Goal: Transaction & Acquisition: Purchase product/service

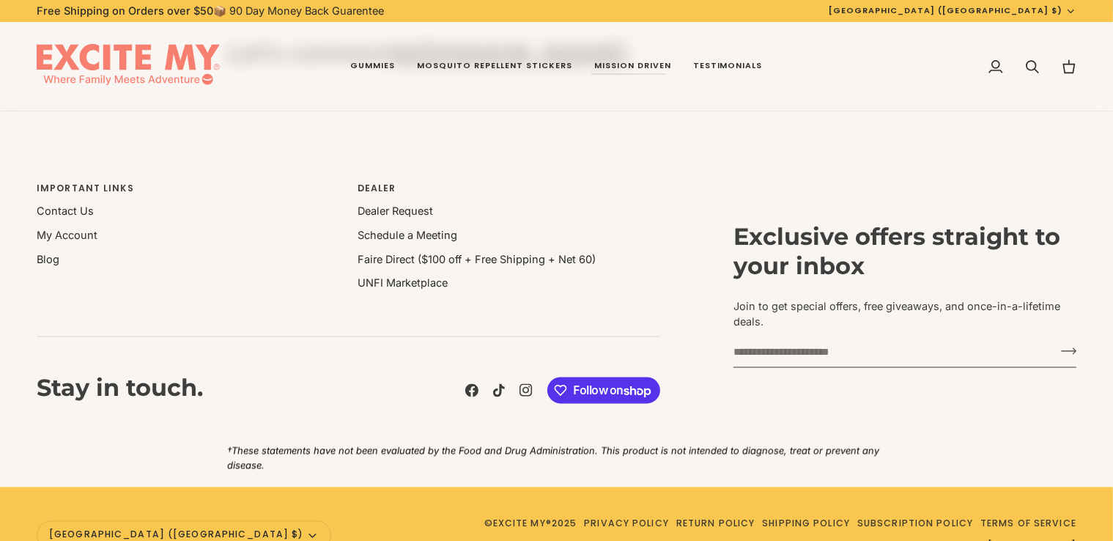
scroll to position [3049, 0]
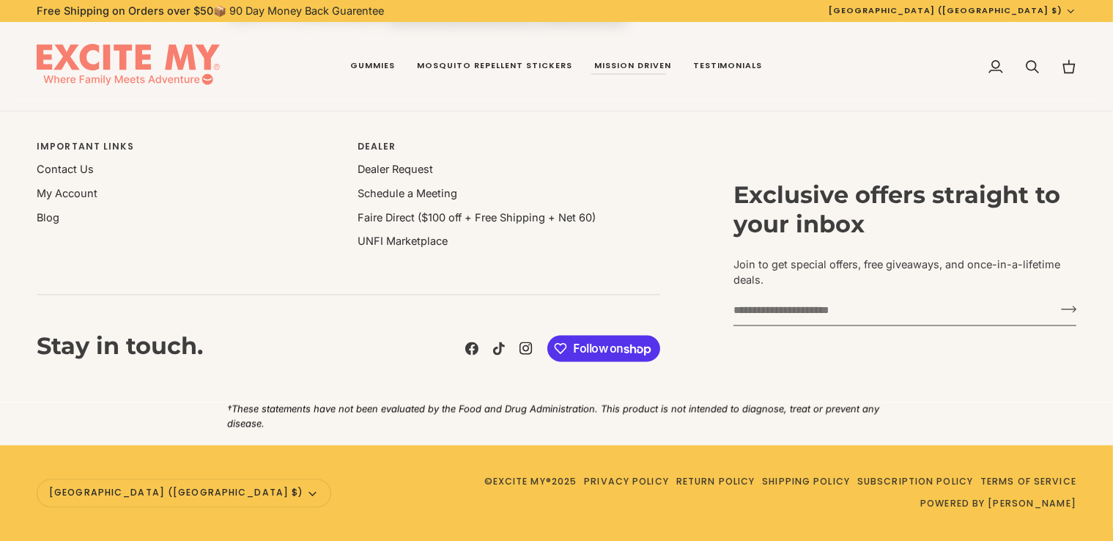
click at [519, 350] on icon at bounding box center [525, 347] width 13 height 13
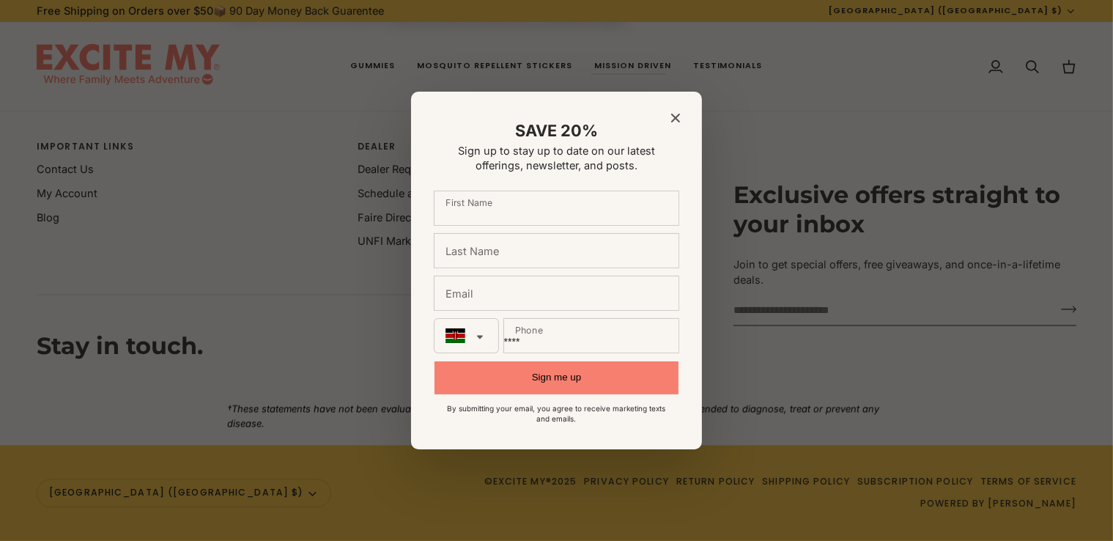
click at [673, 115] on icon "Close modal" at bounding box center [675, 118] width 9 height 9
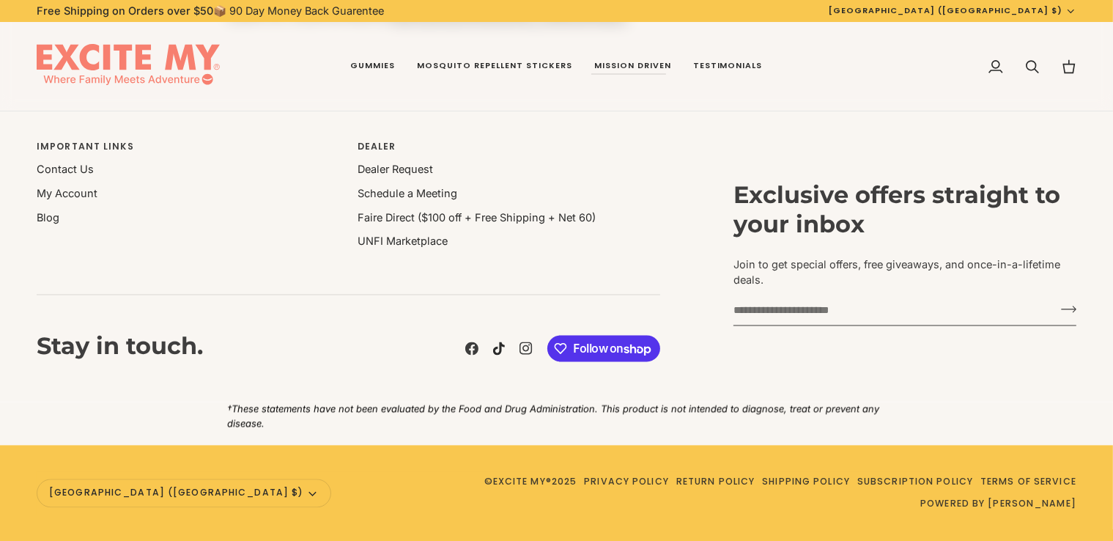
click at [495, 348] on icon at bounding box center [499, 347] width 12 height 13
click at [468, 338] on div "Facebook Tiktok Instagram" at bounding box center [435, 348] width 450 height 34
drag, startPoint x: 437, startPoint y: 488, endPoint x: 362, endPoint y: 502, distance: 76.7
click at [362, 502] on div "© EXCITE MY® 2025 Privacy Policy Return Policy Shipping Policy Subscription Pol…" at bounding box center [707, 492] width 738 height 43
drag, startPoint x: 337, startPoint y: 493, endPoint x: 387, endPoint y: 494, distance: 49.8
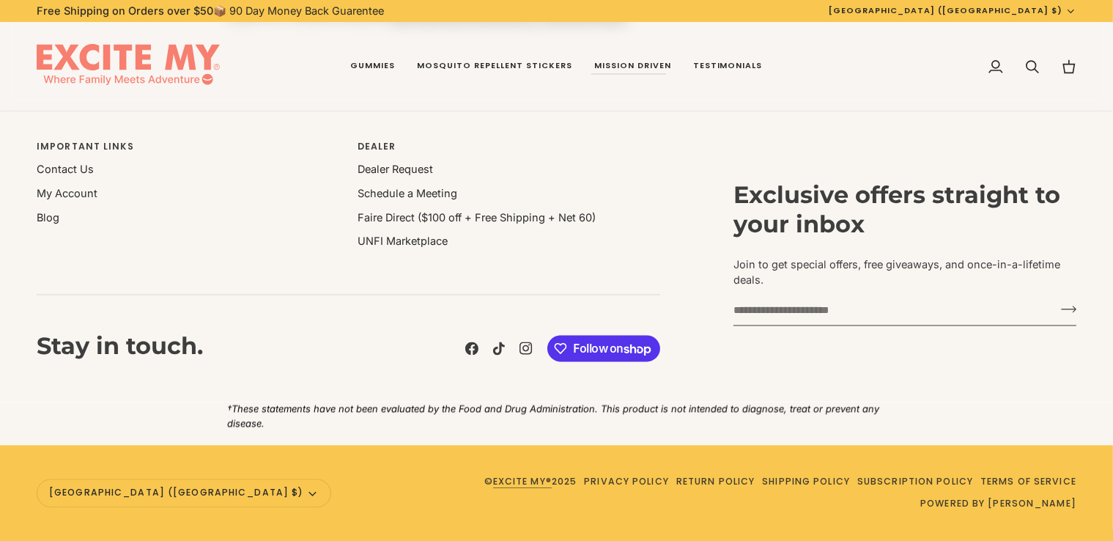
click at [387, 494] on div "Currency United States (US $) Afghanistan (AF $) Åland Islands (AX $) Albania (…" at bounding box center [556, 492] width 1039 height 43
drag, startPoint x: 327, startPoint y: 486, endPoint x: 428, endPoint y: 495, distance: 102.2
click at [428, 495] on div "Currency United States (US $) Afghanistan (AF $) Åland Islands (AX $) Albania (…" at bounding box center [556, 492] width 1039 height 43
drag, startPoint x: 562, startPoint y: 472, endPoint x: 363, endPoint y: 475, distance: 199.2
click at [363, 475] on div "© EXCITE MY® 2025 Privacy Policy Return Policy Shipping Policy Subscription Pol…" at bounding box center [707, 492] width 738 height 43
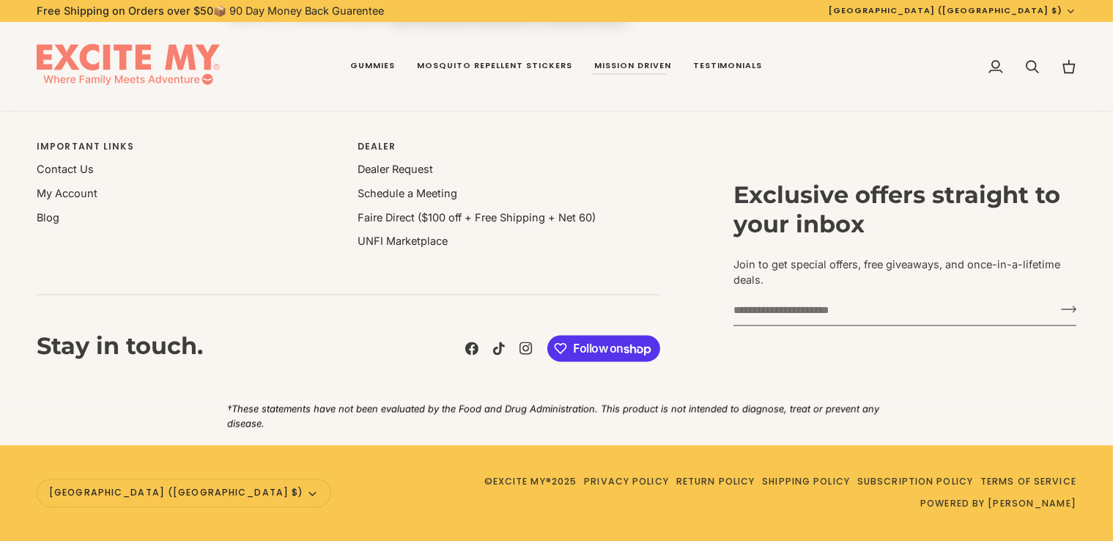
drag, startPoint x: 345, startPoint y: 491, endPoint x: 422, endPoint y: 492, distance: 76.9
click at [484, 489] on span "© EXCITE MY® 2025" at bounding box center [530, 482] width 93 height 14
drag, startPoint x: 437, startPoint y: 490, endPoint x: 357, endPoint y: 489, distance: 79.1
click at [484, 489] on span "© EXCITE MY® 2025" at bounding box center [530, 482] width 93 height 14
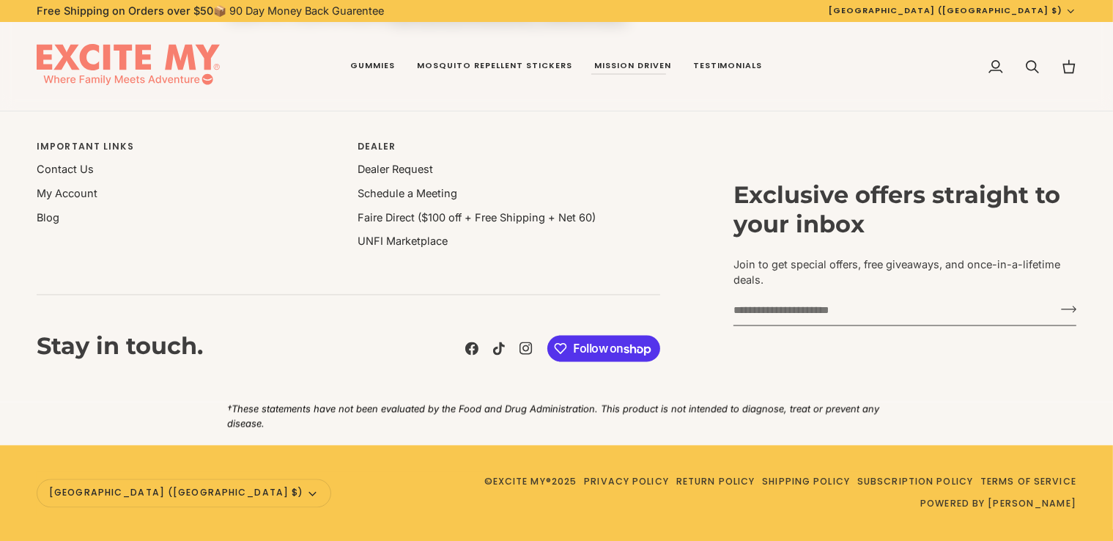
click at [484, 489] on span "© EXCITE MY® 2025" at bounding box center [530, 482] width 93 height 14
drag, startPoint x: 438, startPoint y: 492, endPoint x: 294, endPoint y: 505, distance: 144.1
click at [294, 505] on div "Currency United States (US $) Afghanistan (AF $) Åland Islands (AX $) Albania (…" at bounding box center [556, 492] width 1039 height 43
drag, startPoint x: 459, startPoint y: 502, endPoint x: 394, endPoint y: 464, distance: 74.9
click at [394, 464] on div "Currency United States (US $) Afghanistan (AF $) Åland Islands (AX $) Albania (…" at bounding box center [556, 493] width 1113 height 96
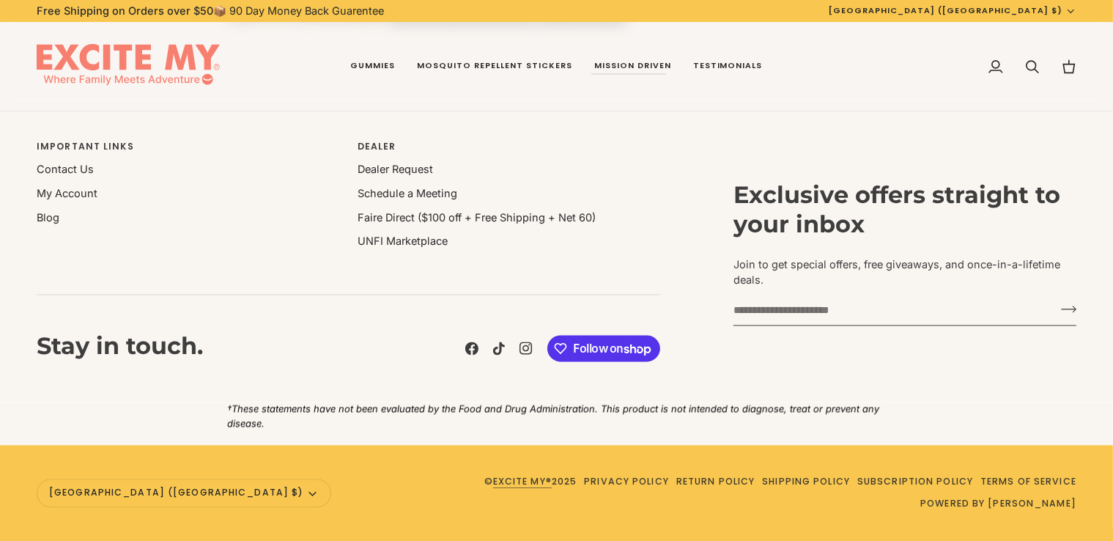
click at [493, 487] on link "EXCITE MY®" at bounding box center [522, 481] width 59 height 12
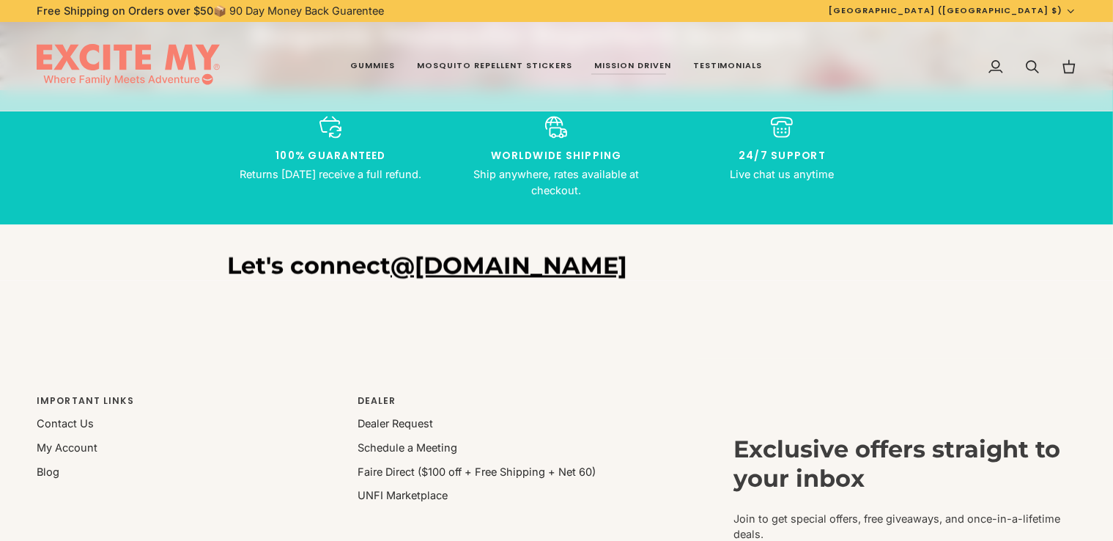
scroll to position [3049, 0]
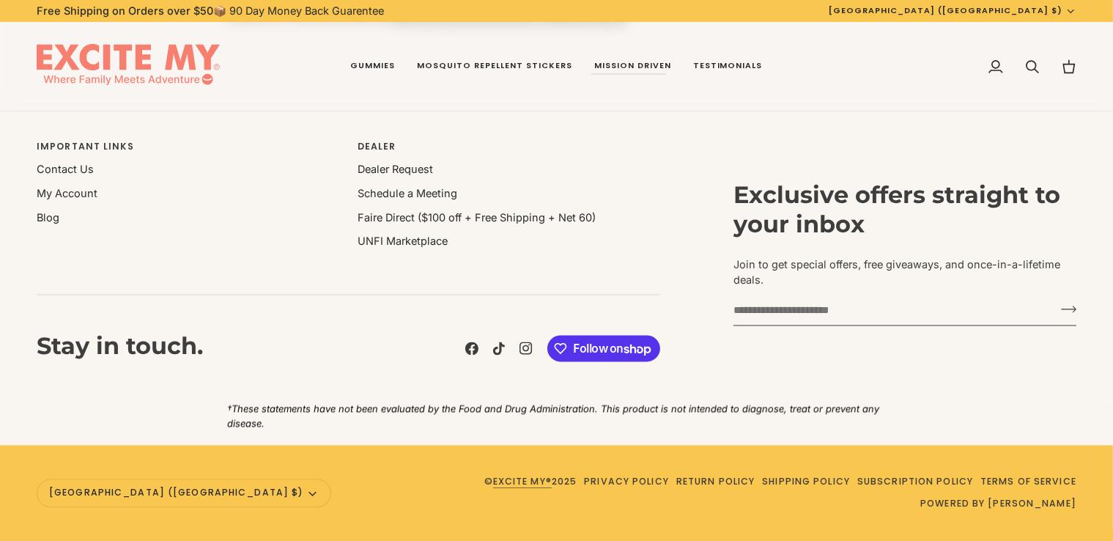
drag, startPoint x: 439, startPoint y: 496, endPoint x: 361, endPoint y: 496, distance: 78.4
click at [361, 496] on div "© EXCITE MY® 2025 Privacy Policy Return Policy Shipping Policy Subscription Pol…" at bounding box center [707, 492] width 738 height 43
drag, startPoint x: 341, startPoint y: 494, endPoint x: 413, endPoint y: 489, distance: 71.9
click at [484, 489] on span "© EXCITE MY® 2025" at bounding box center [530, 482] width 93 height 14
click at [70, 173] on link "Contact Us" at bounding box center [65, 169] width 57 height 12
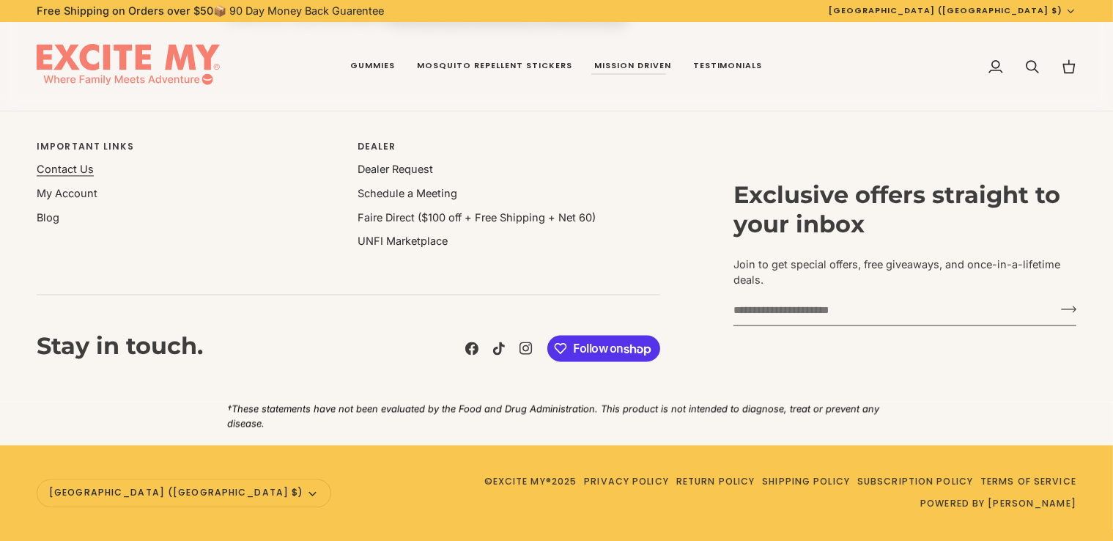
click at [70, 173] on link "Contact Us" at bounding box center [65, 169] width 57 height 12
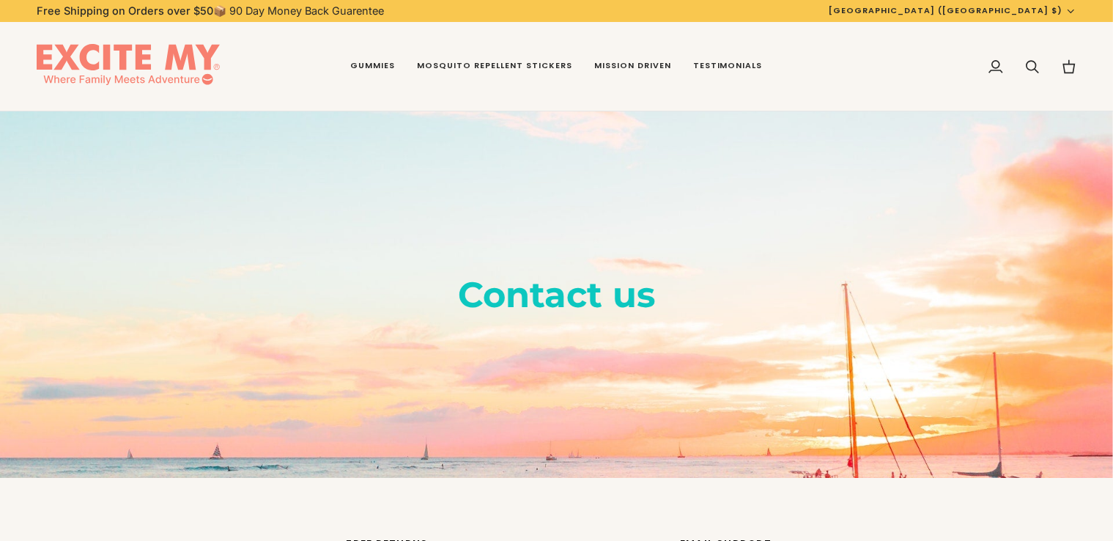
click at [397, 198] on div "Contact us" at bounding box center [556, 294] width 1113 height 366
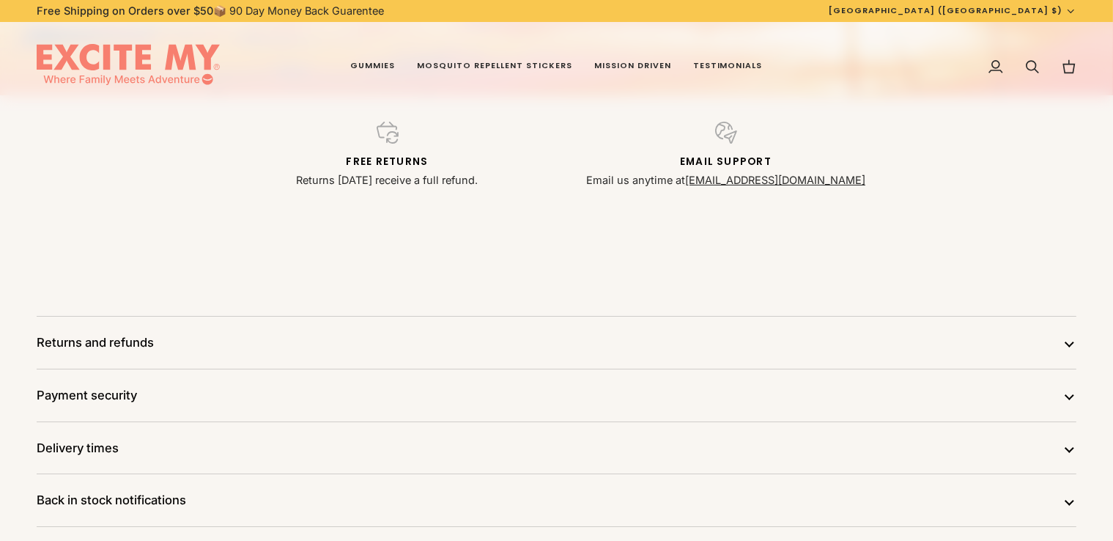
scroll to position [386, 0]
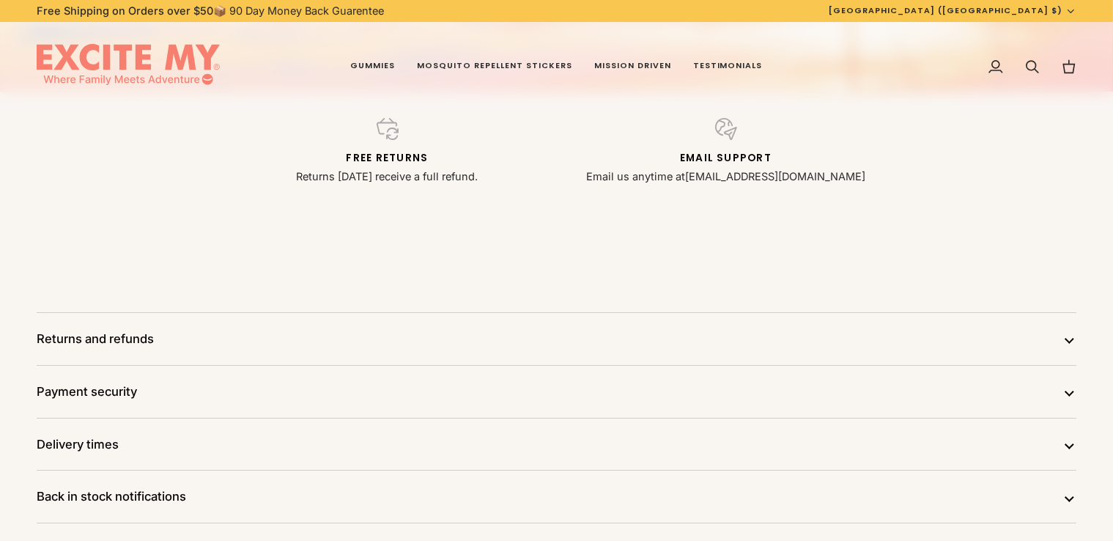
drag, startPoint x: 724, startPoint y: 188, endPoint x: 813, endPoint y: 170, distance: 91.2
click at [812, 170] on div "Free returns Returns within 90 days receive a full refund. Email Support Email …" at bounding box center [556, 170] width 1113 height 156
drag, startPoint x: 830, startPoint y: 171, endPoint x: 736, endPoint y: 183, distance: 94.6
click at [736, 183] on p "Email us anytime at info@excitemy.com" at bounding box center [725, 176] width 321 height 16
drag, startPoint x: 800, startPoint y: 311, endPoint x: 598, endPoint y: -64, distance: 426.0
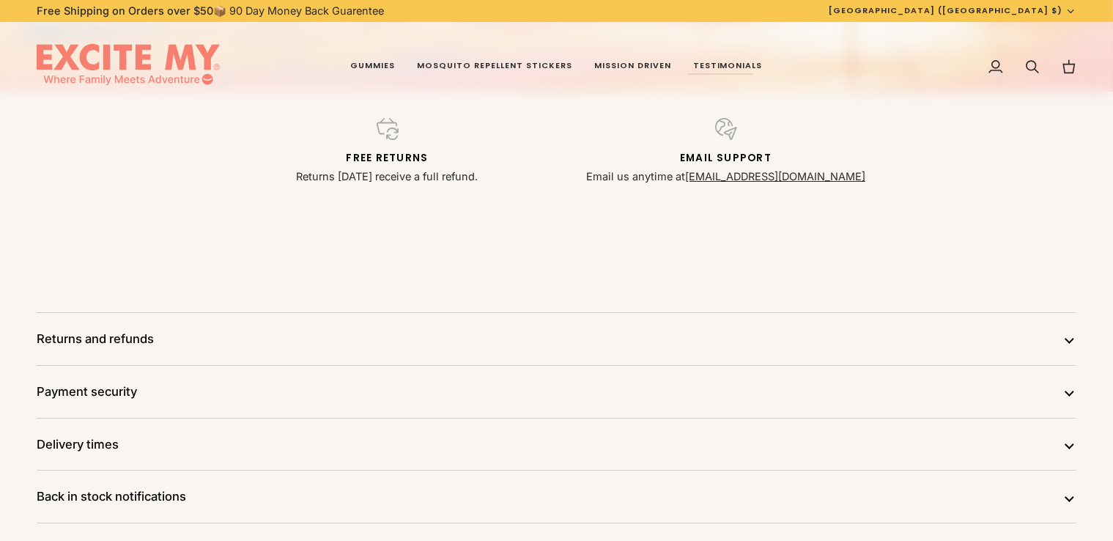
click at [598, 0] on html "Skip to content Free Shipping on Orders over $50 📦 90 Day Money Back Guarentee …" at bounding box center [556, 386] width 1113 height 1545
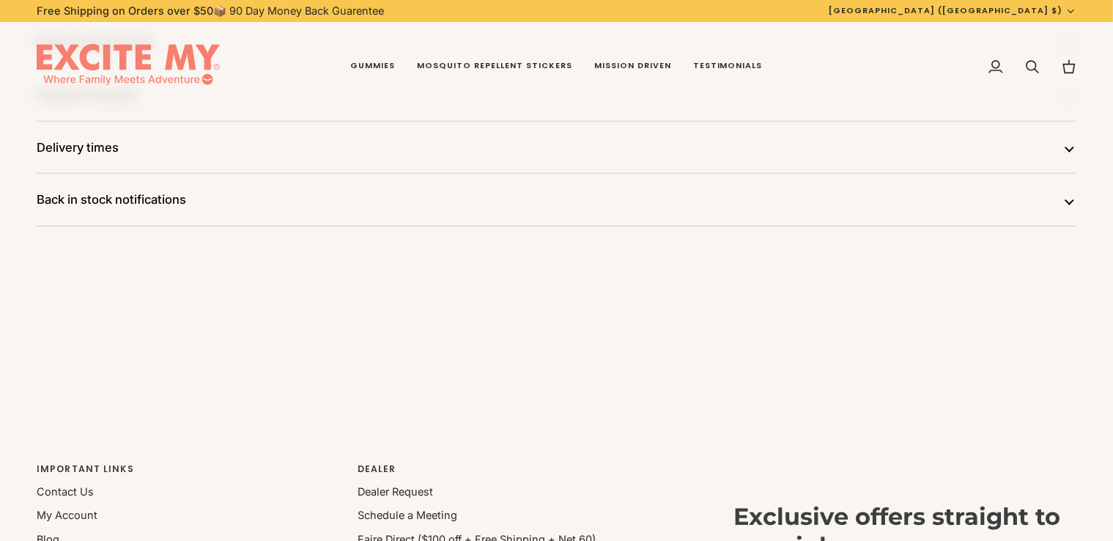
scroll to position [1003, 0]
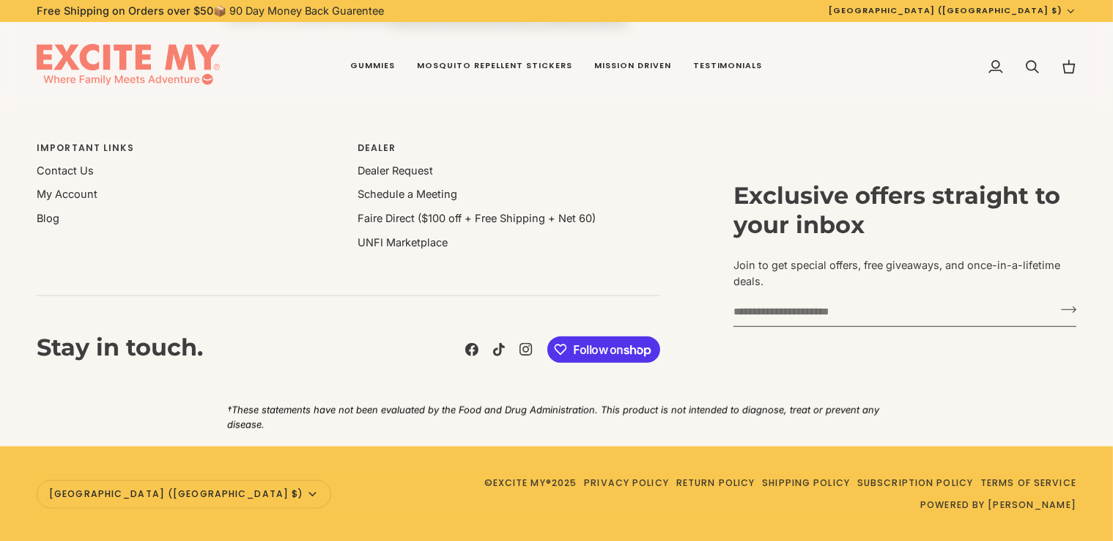
drag, startPoint x: 391, startPoint y: 493, endPoint x: 327, endPoint y: 492, distance: 64.5
click at [327, 492] on div "Currency United States (US $) Afghanistan (AF $) Åland Islands (AX $) Albania (…" at bounding box center [556, 493] width 1039 height 43
drag, startPoint x: 334, startPoint y: 492, endPoint x: 451, endPoint y: 499, distance: 117.4
click at [451, 499] on div "Currency United States (US $) Afghanistan (AF $) Åland Islands (AX $) Albania (…" at bounding box center [556, 493] width 1039 height 43
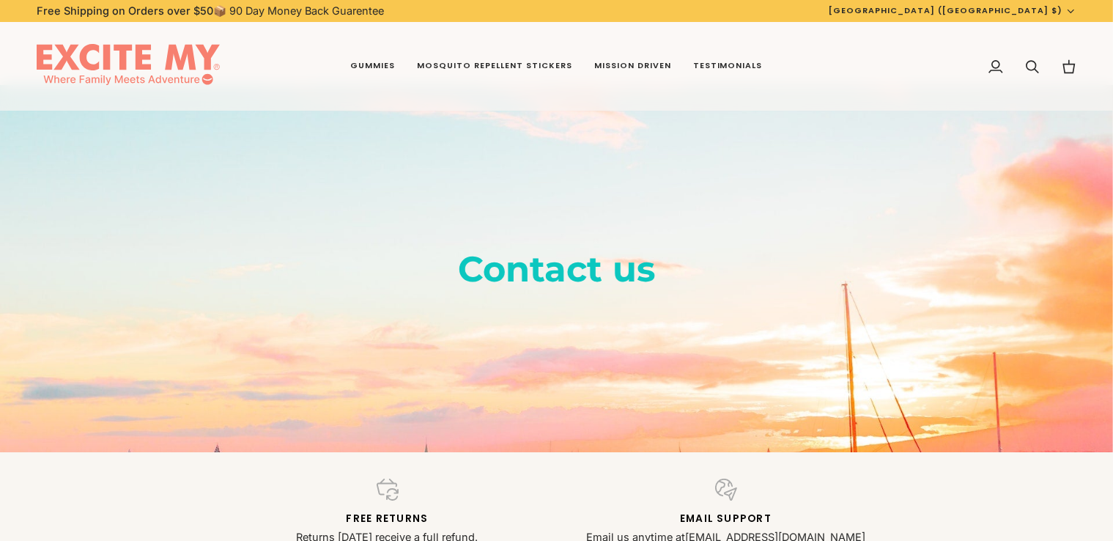
scroll to position [0, 0]
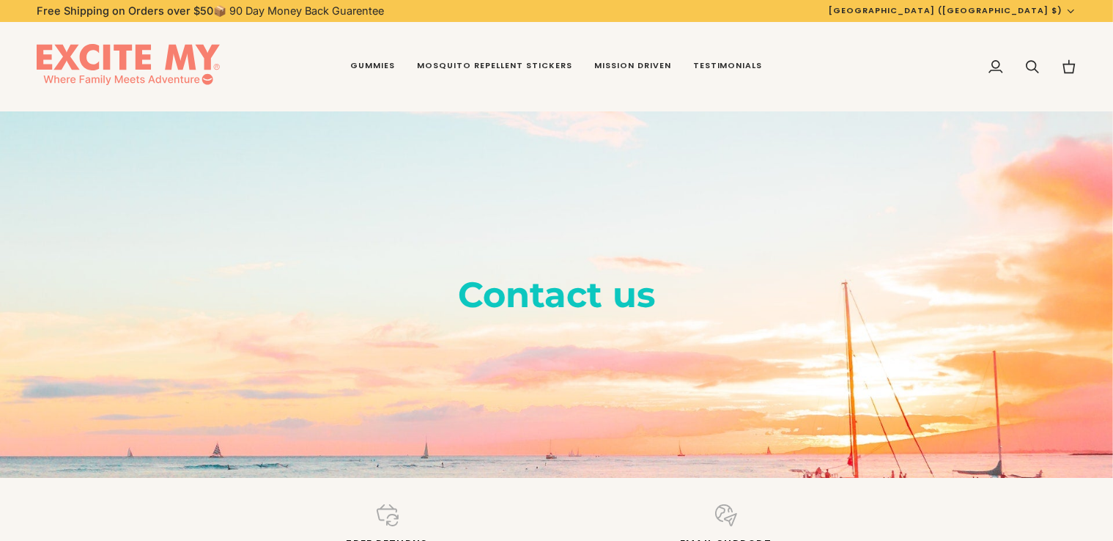
click at [161, 73] on img at bounding box center [128, 66] width 183 height 45
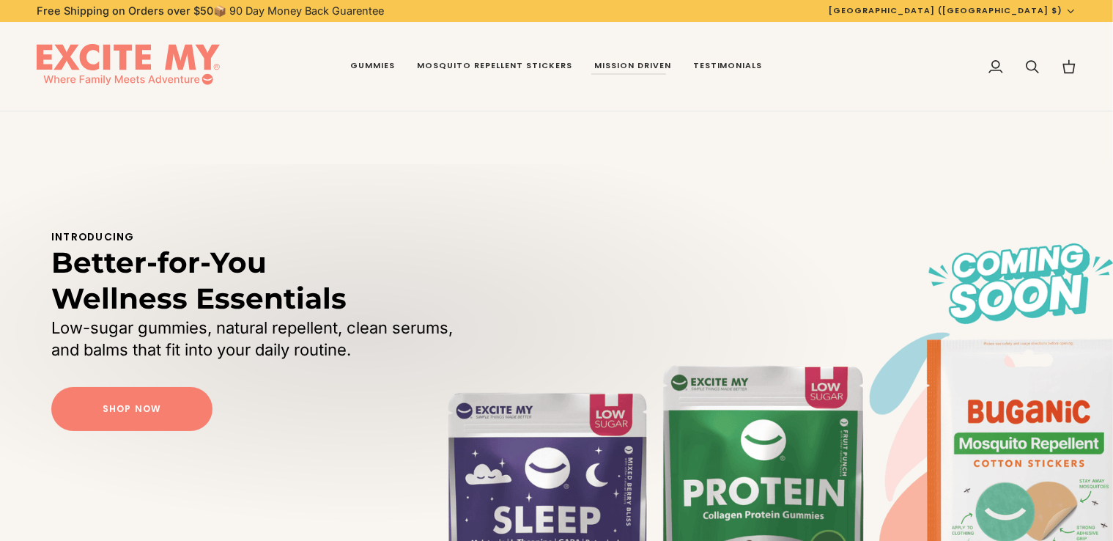
click at [582, 225] on div at bounding box center [835, 477] width 557 height 626
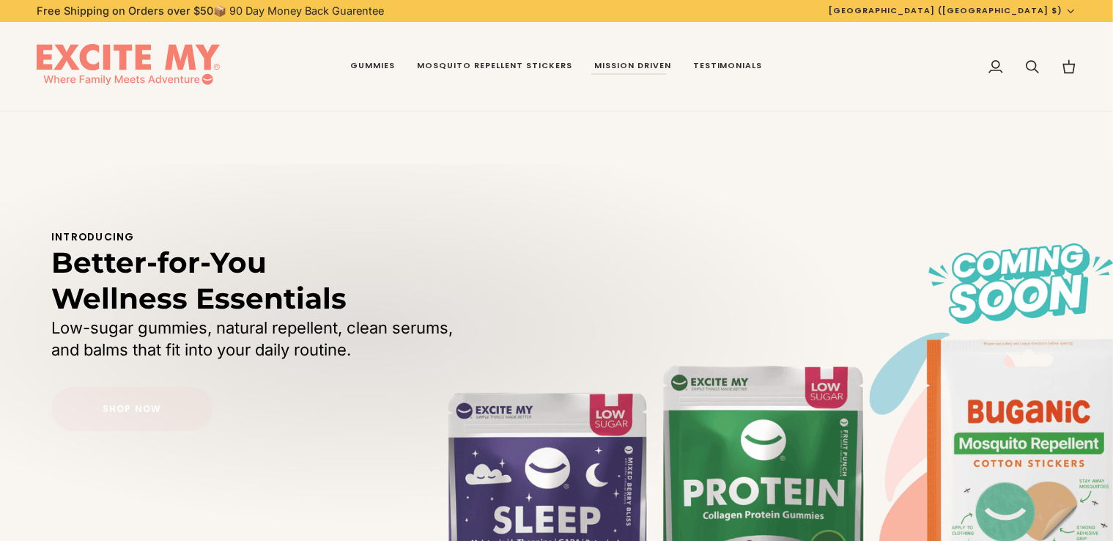
click at [111, 419] on link "Shop Now" at bounding box center [131, 409] width 161 height 44
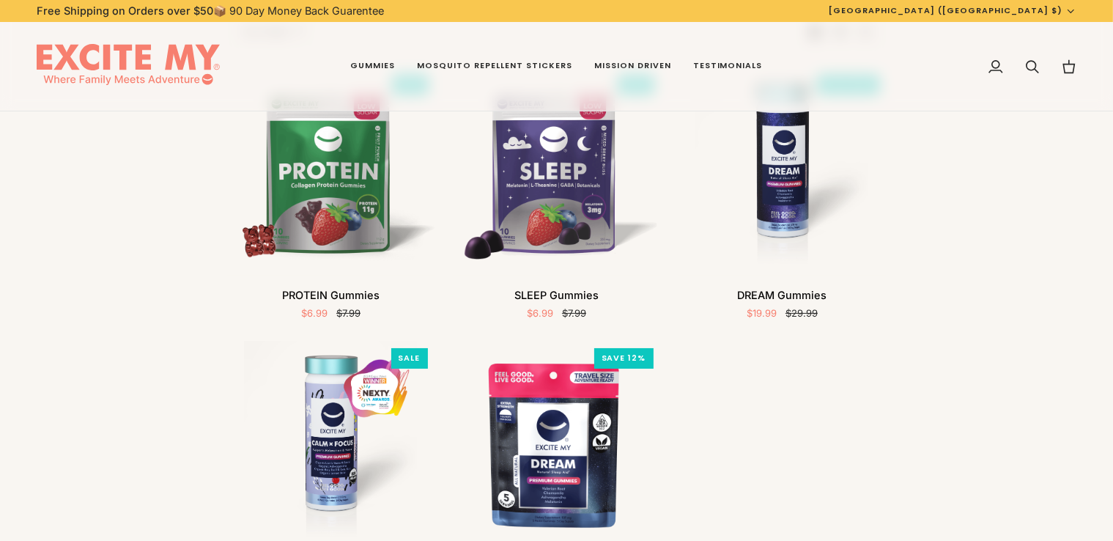
scroll to position [158, 0]
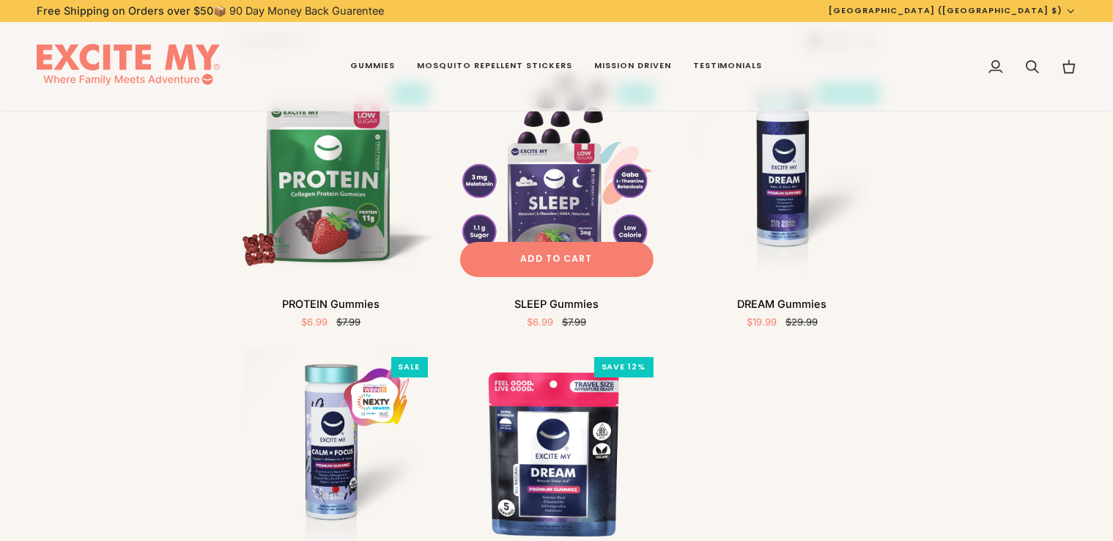
click at [511, 214] on img "SLEEP Gummies" at bounding box center [557, 180] width 208 height 208
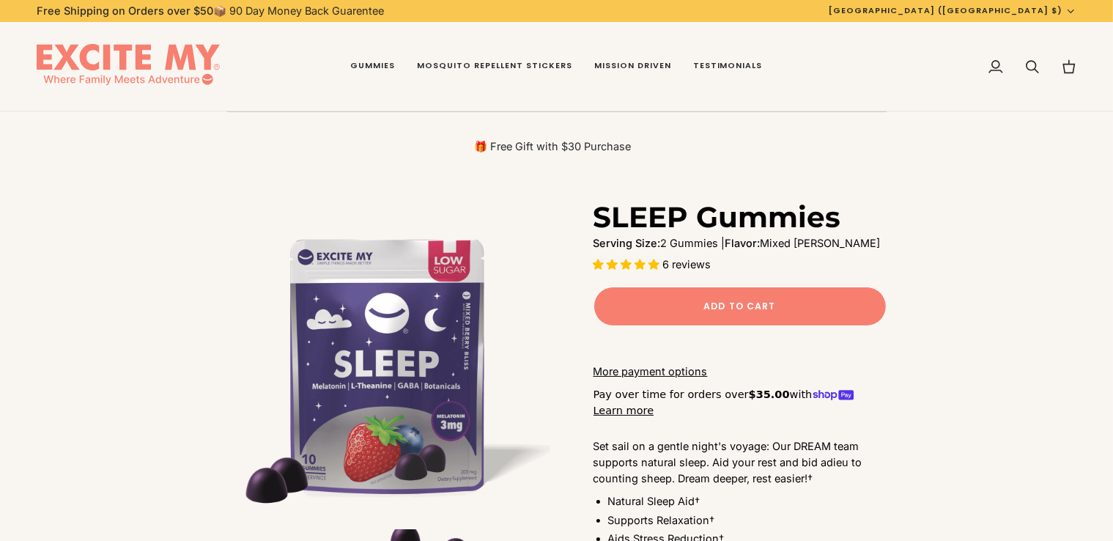
click at [738, 300] on span "Add to Cart" at bounding box center [739, 306] width 72 height 13
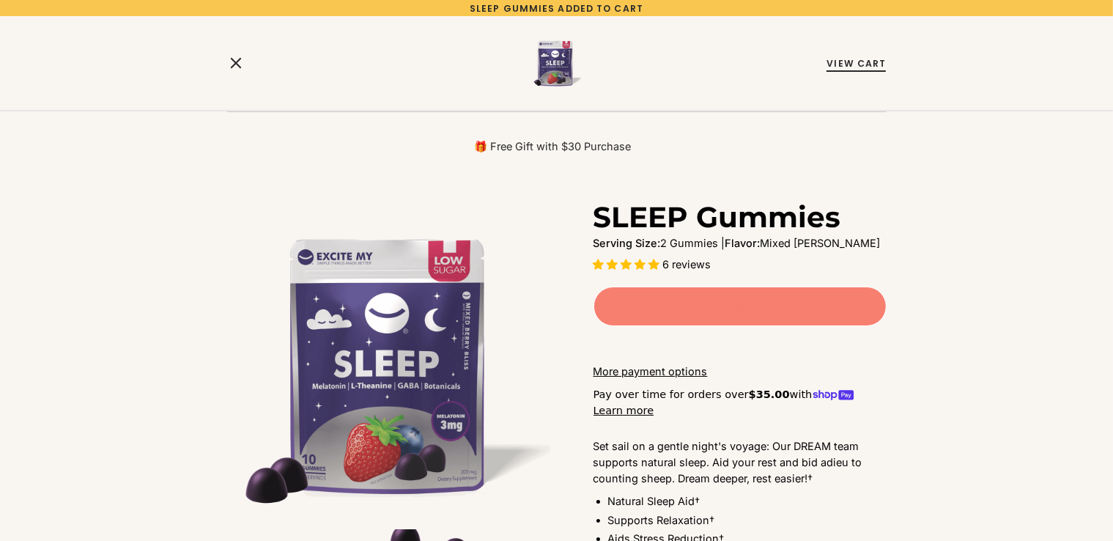
click at [847, 56] on div "View Cart" at bounding box center [781, 63] width 207 height 16
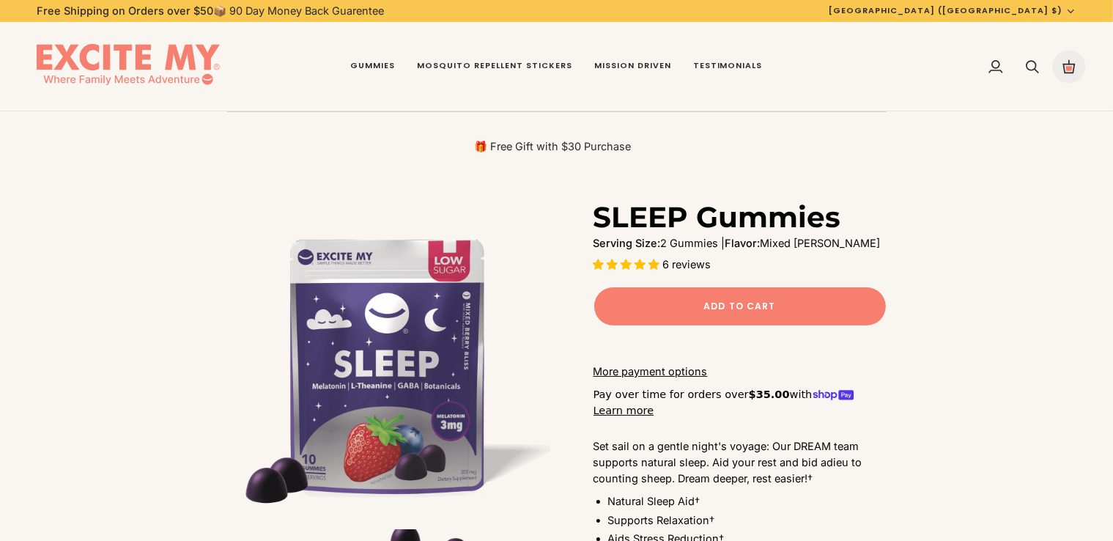
click at [1080, 71] on link "Cart $6.99 (1)" at bounding box center [1068, 66] width 37 height 89
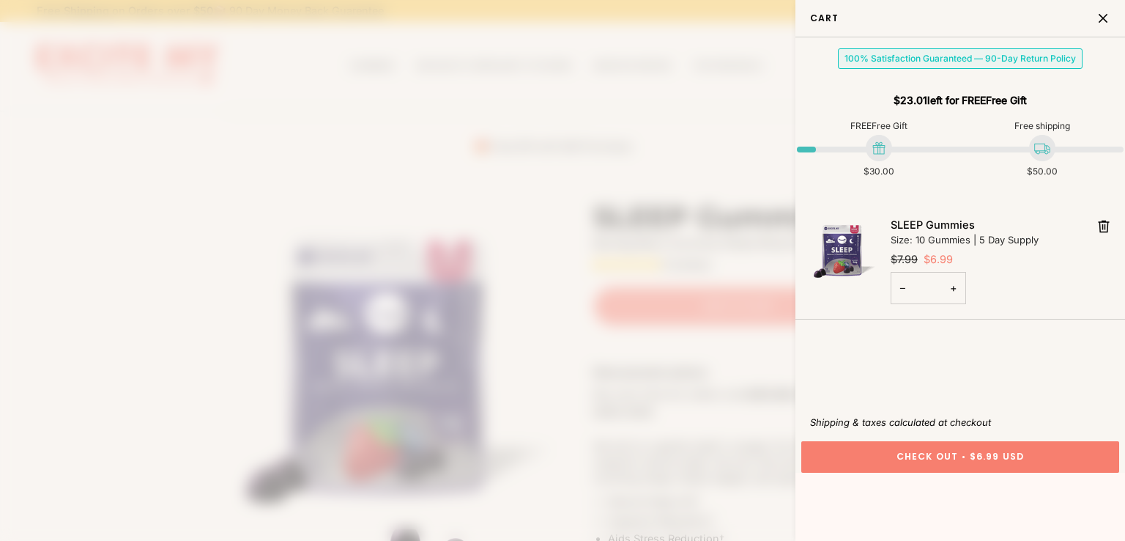
click at [1102, 29] on button "Close" at bounding box center [1106, 18] width 37 height 37
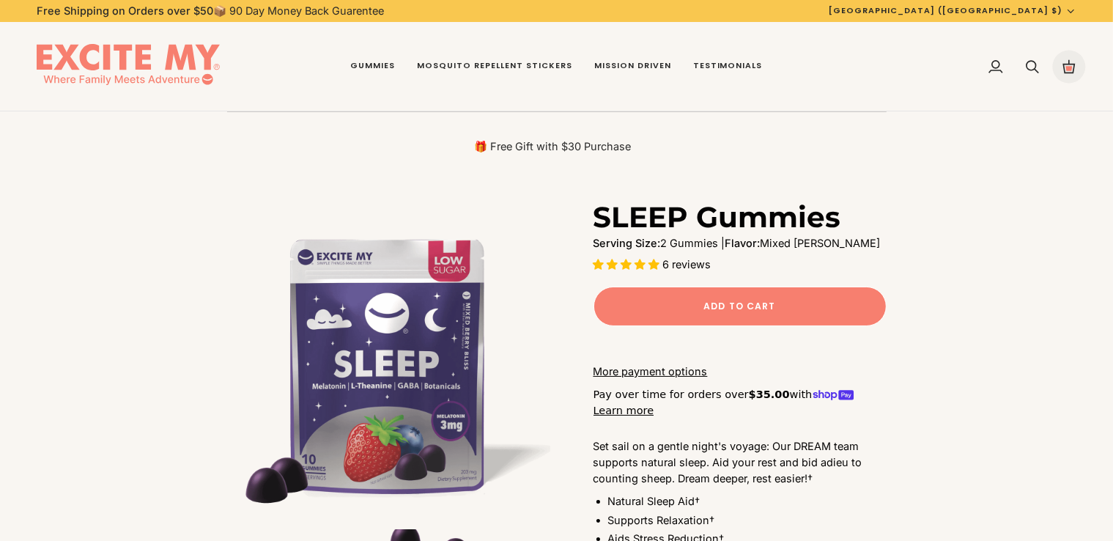
click at [1066, 71] on icon at bounding box center [1068, 66] width 15 height 15
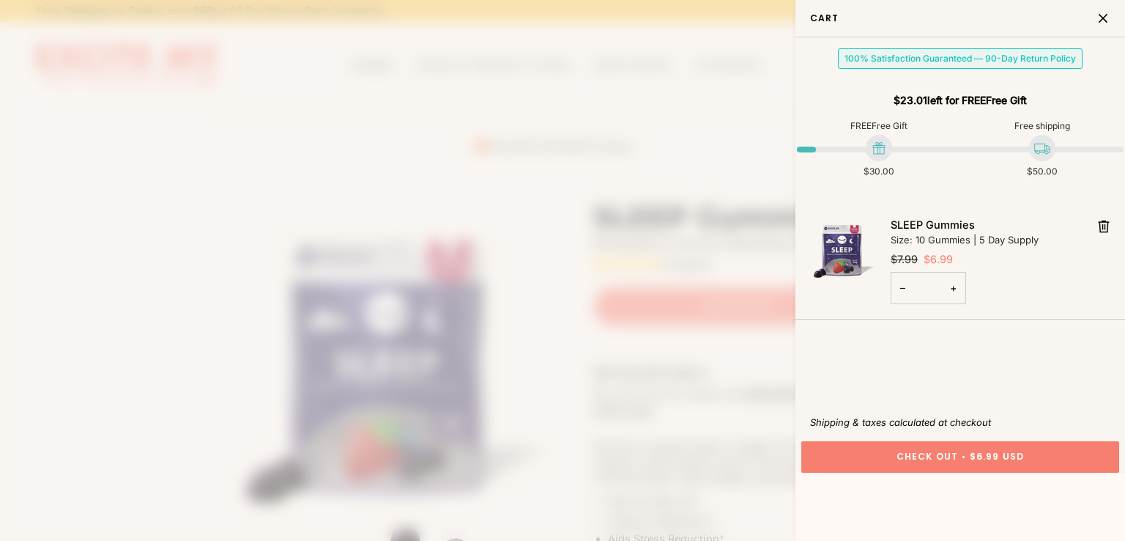
drag, startPoint x: 976, startPoint y: 265, endPoint x: 903, endPoint y: 238, distance: 77.4
click at [903, 238] on div "Remove SLEEP Gummies Size: 10 Gummies | 5 Day Supply $7.99 $6.99 − Quantity * +…" at bounding box center [960, 261] width 300 height 88
drag, startPoint x: 888, startPoint y: 219, endPoint x: 960, endPoint y: 259, distance: 81.3
click at [960, 259] on div "Remove SLEEP Gummies Size: 10 Gummies | 5 Day Supply $7.99 $6.99 − Quantity * +…" at bounding box center [960, 261] width 300 height 88
drag, startPoint x: 955, startPoint y: 259, endPoint x: 876, endPoint y: 233, distance: 83.2
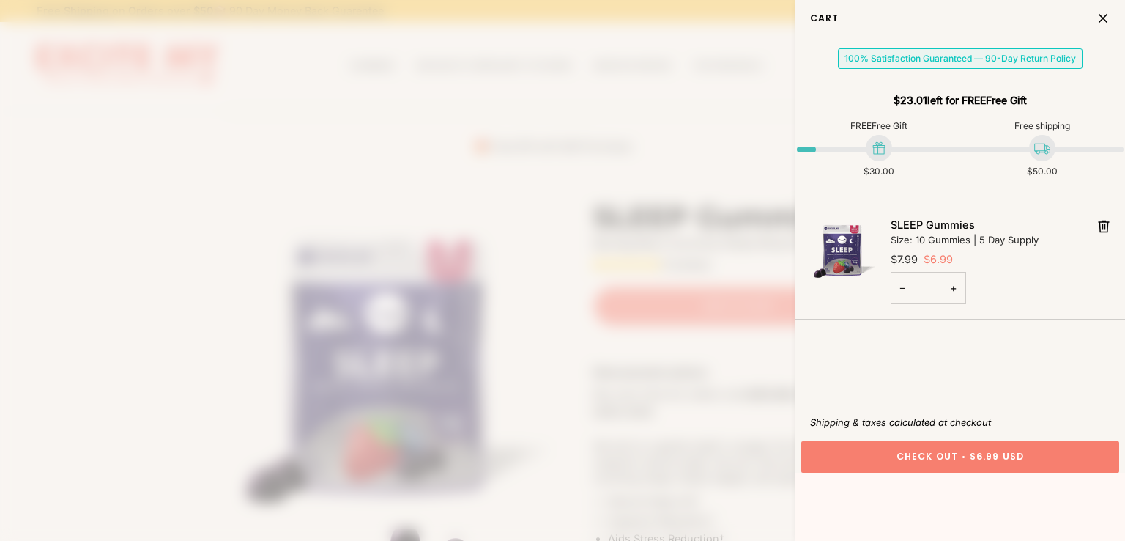
click at [876, 233] on div "Remove SLEEP Gummies Size: 10 Gummies | 5 Day Supply $7.99 $6.99 − Quantity * +…" at bounding box center [960, 261] width 300 height 88
drag, startPoint x: 888, startPoint y: 220, endPoint x: 962, endPoint y: 259, distance: 83.2
click at [962, 259] on div "Remove SLEEP Gummies Size: 10 Gummies | 5 Day Supply $7.99 $6.99 − Quantity * +…" at bounding box center [960, 261] width 300 height 88
click at [1097, 226] on icon "Cart" at bounding box center [1103, 226] width 13 height 13
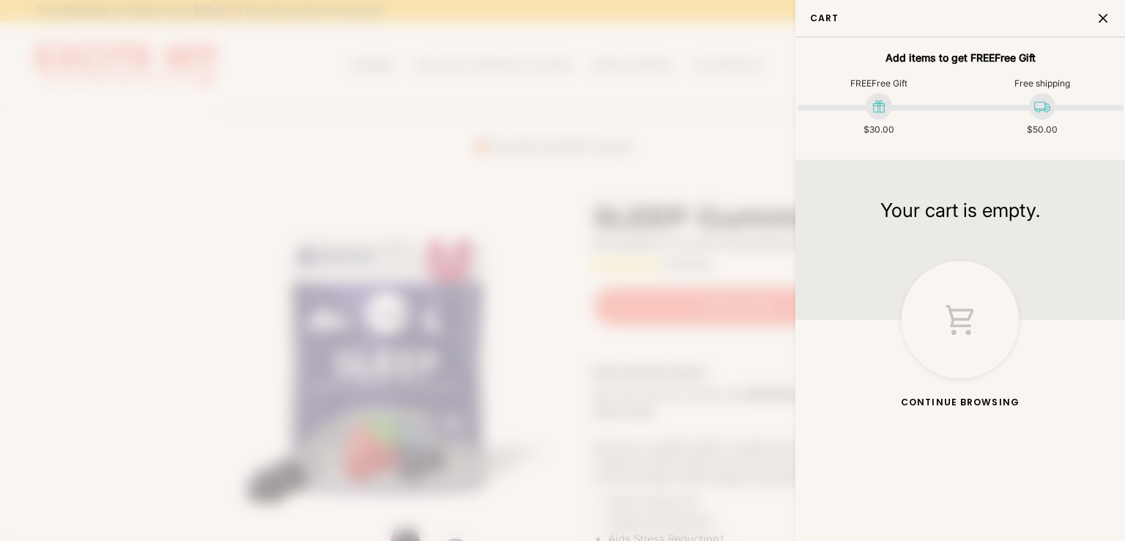
click at [1103, 2] on button "Close" at bounding box center [1106, 18] width 37 height 37
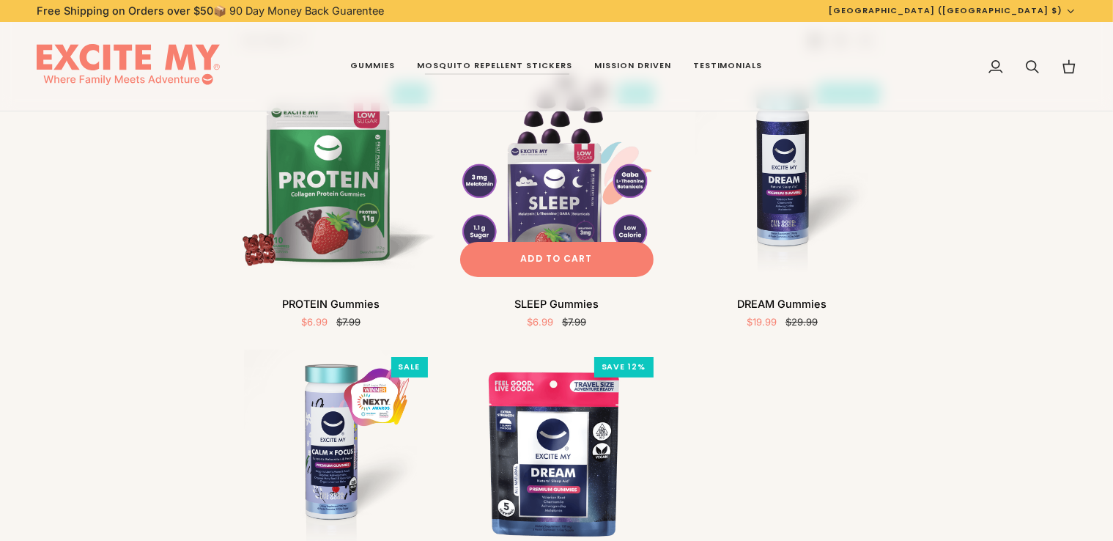
scroll to position [158, 0]
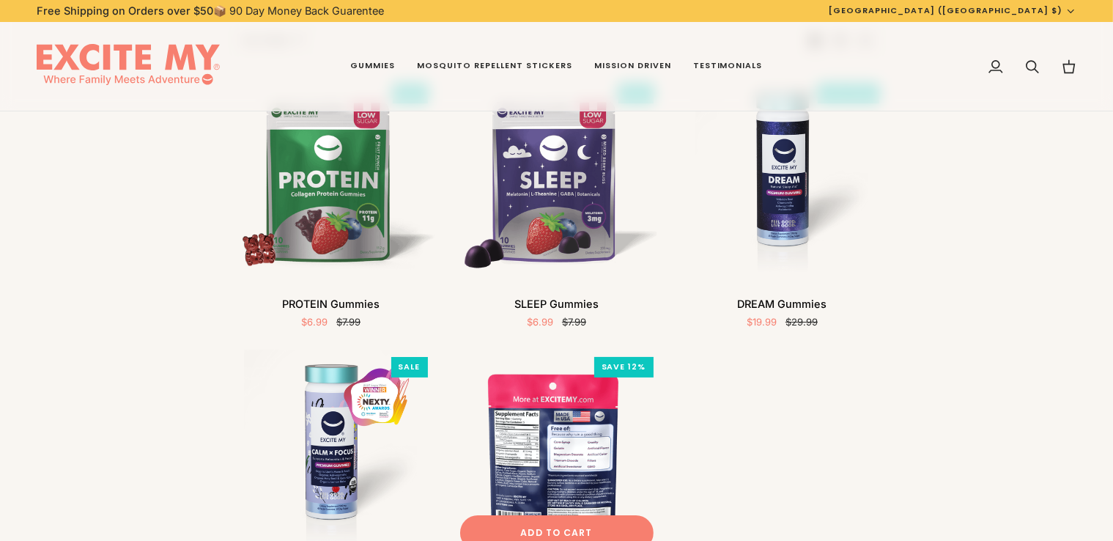
click at [579, 428] on img "DREAM Gummies" at bounding box center [557, 453] width 208 height 208
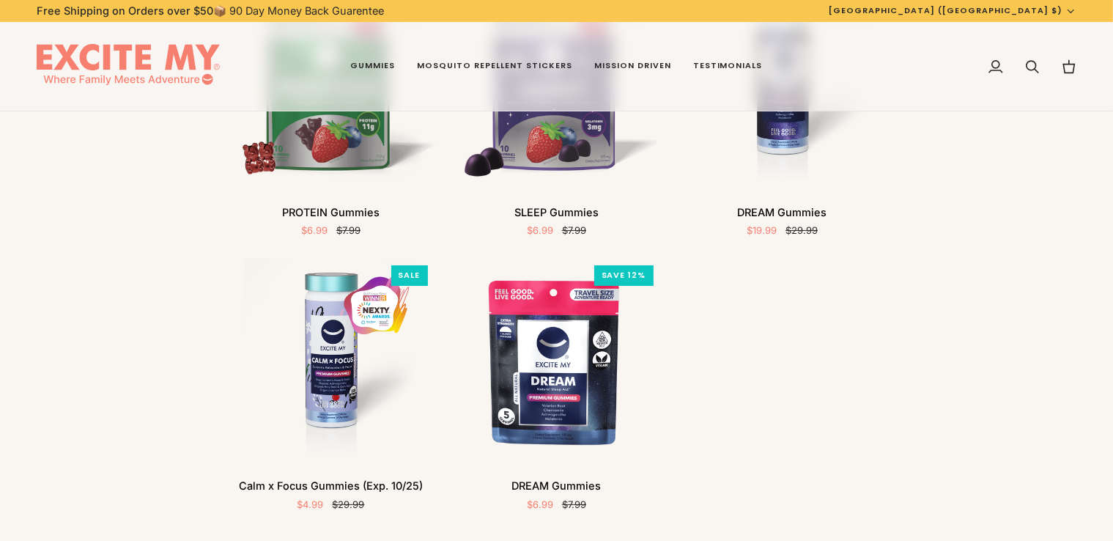
scroll to position [252, 0]
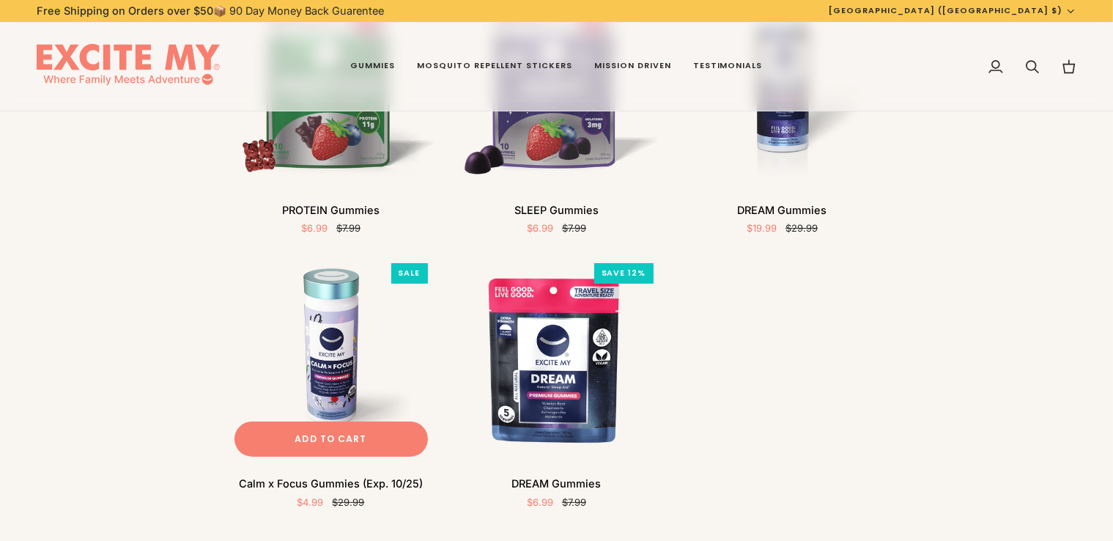
click at [308, 382] on img "Calm x Focus Gummies (Exp. 10/25)" at bounding box center [331, 360] width 208 height 208
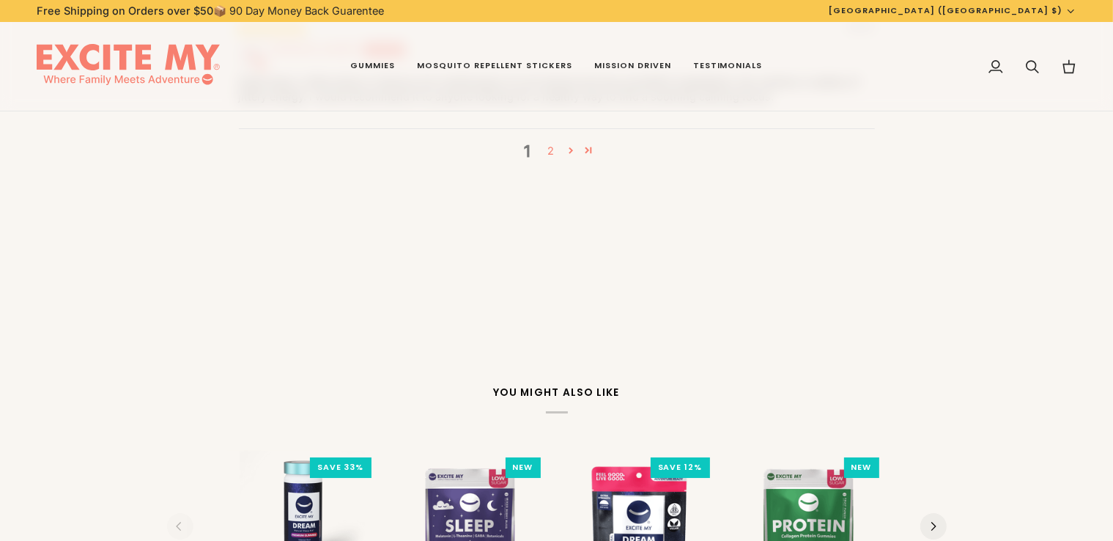
scroll to position [5528, 0]
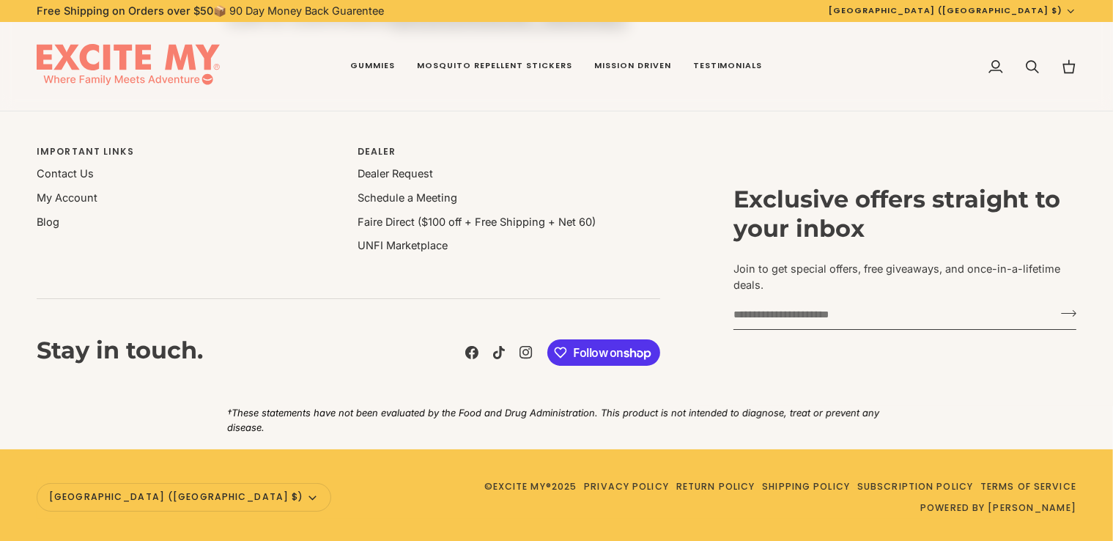
click at [287, 226] on div "Important Links Important Links Contact Us My Account Blog" at bounding box center [188, 191] width 321 height 93
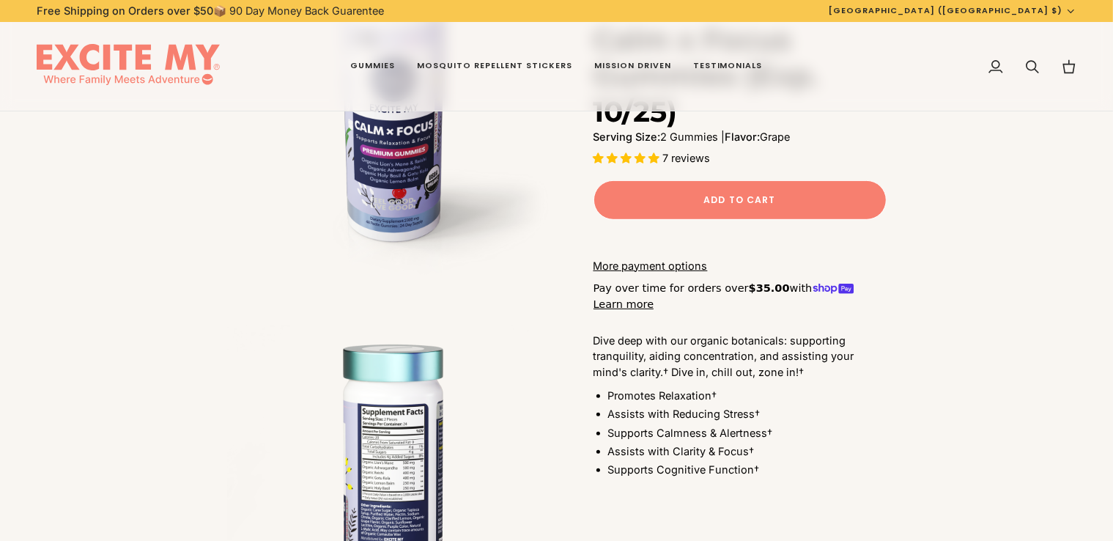
scroll to position [0, 0]
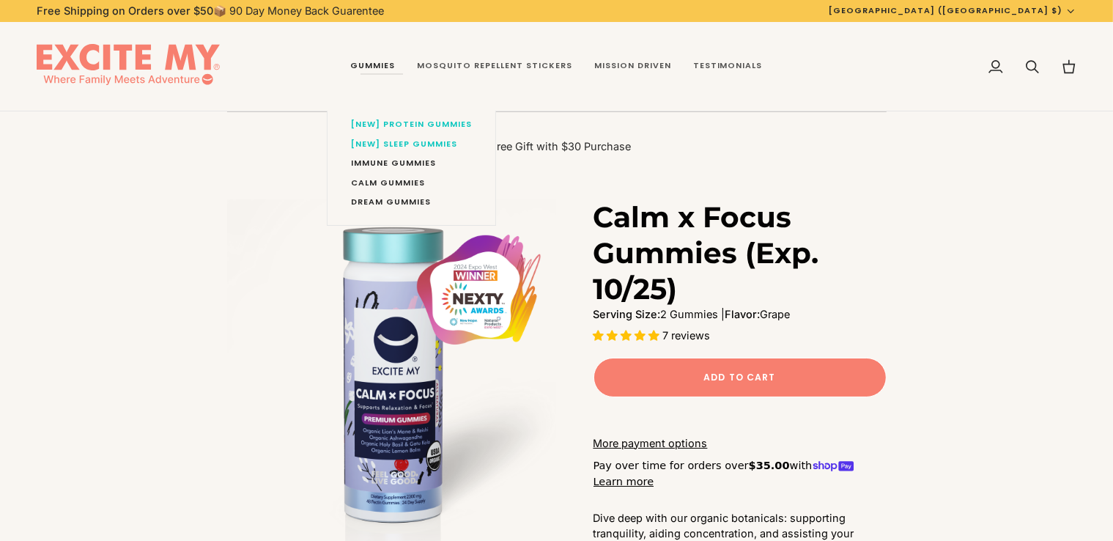
click at [376, 59] on link "Gummies" at bounding box center [372, 66] width 67 height 89
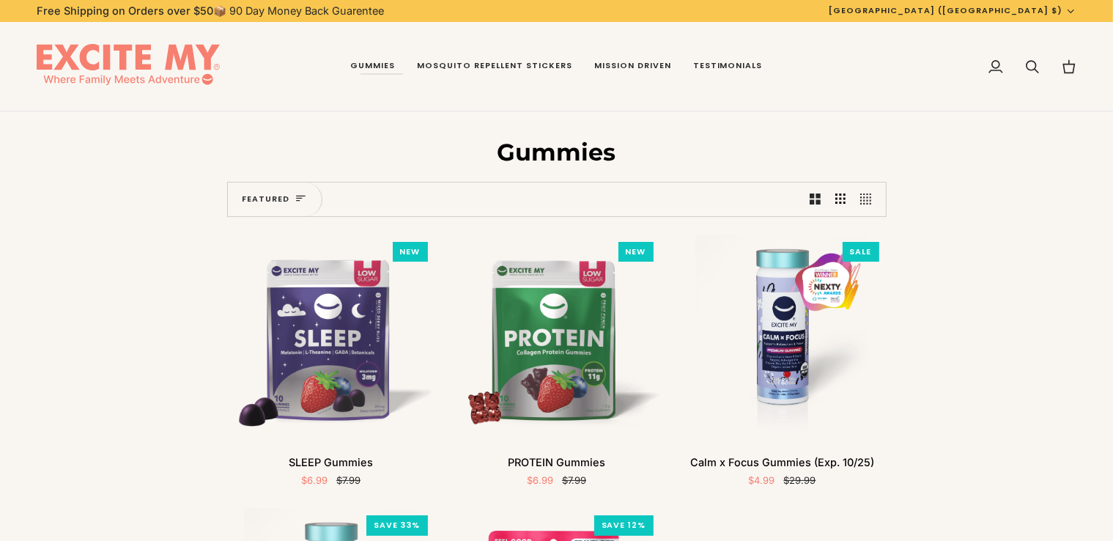
drag, startPoint x: 1105, startPoint y: 56, endPoint x: 1124, endPoint y: 232, distance: 176.8
click at [626, 141] on span "Mission Statement" at bounding box center [658, 144] width 127 height 12
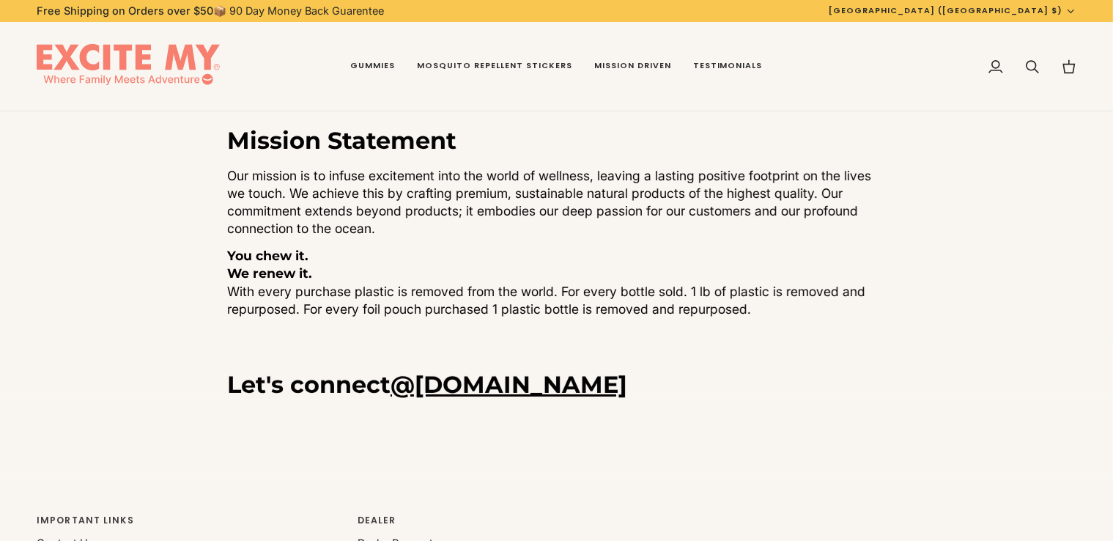
drag, startPoint x: 764, startPoint y: 311, endPoint x: 539, endPoint y: 246, distance: 233.9
click at [539, 246] on div "Our mission is to infuse excitement into the world of wellness, leaving a lasti…" at bounding box center [556, 242] width 659 height 151
drag, startPoint x: 226, startPoint y: 133, endPoint x: 686, endPoint y: 343, distance: 505.7
click at [683, 342] on main "Mission Statement Our mission is to infuse excitement into the world of wellnes…" at bounding box center [556, 227] width 1113 height 233
click at [259, 232] on p "Our mission is to infuse excitement into the world of wellness, leaving a lasti…" at bounding box center [556, 202] width 659 height 70
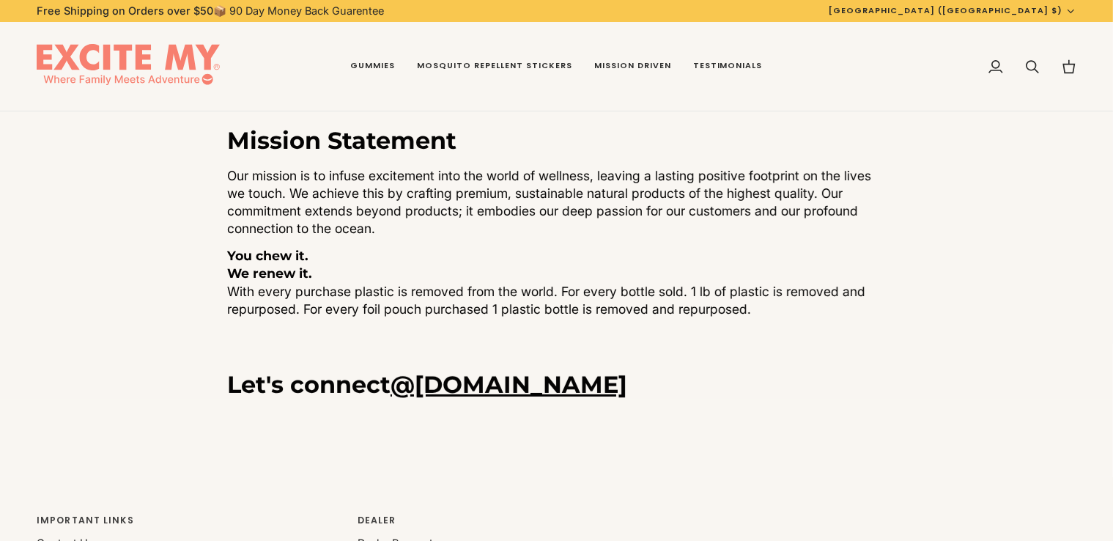
click at [259, 232] on p "Our mission is to infuse excitement into the world of wellness, leaving a lasti…" at bounding box center [556, 202] width 659 height 70
drag, startPoint x: 223, startPoint y: 128, endPoint x: 466, endPoint y: 282, distance: 287.7
click at [466, 282] on div "Mission Statement Our mission is to infuse excitement into the world of wellnes…" at bounding box center [556, 222] width 732 height 192
drag, startPoint x: 759, startPoint y: 319, endPoint x: 321, endPoint y: 179, distance: 459.6
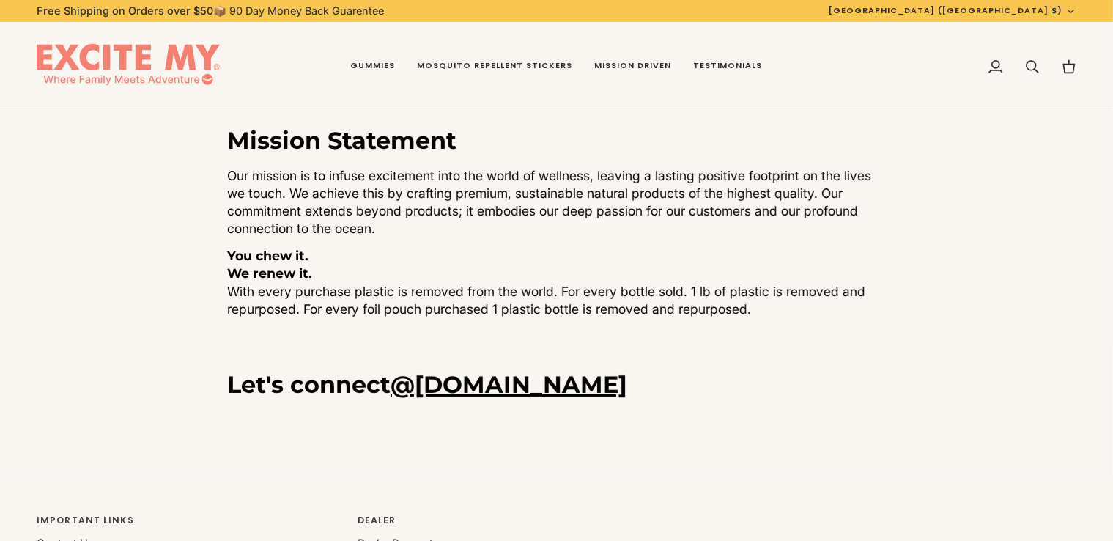
click at [321, 179] on main "Mission Statement Our mission is to infuse excitement into the world of wellnes…" at bounding box center [556, 227] width 1113 height 233
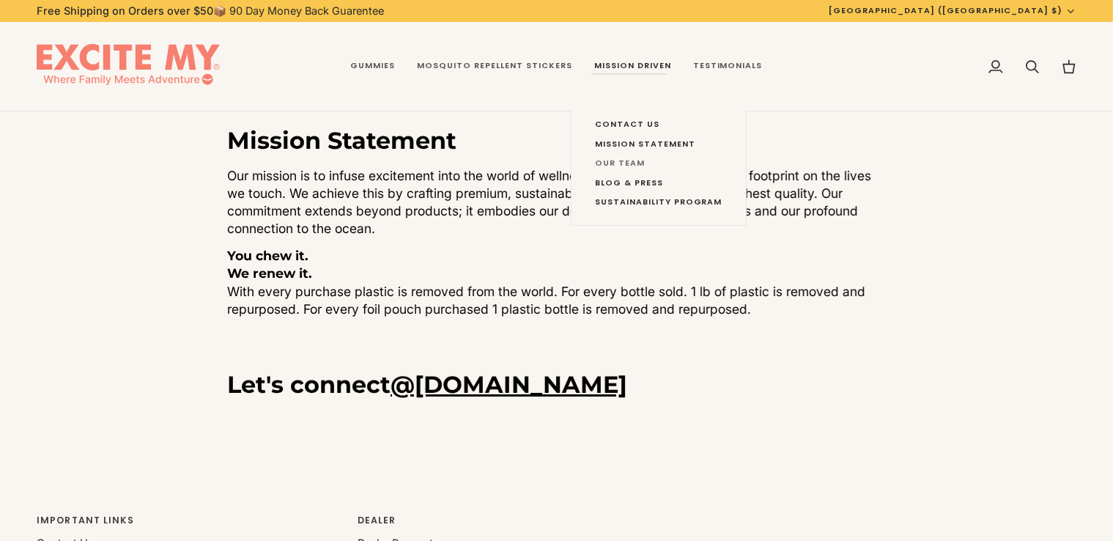
click at [607, 167] on span "Our Team" at bounding box center [658, 163] width 127 height 12
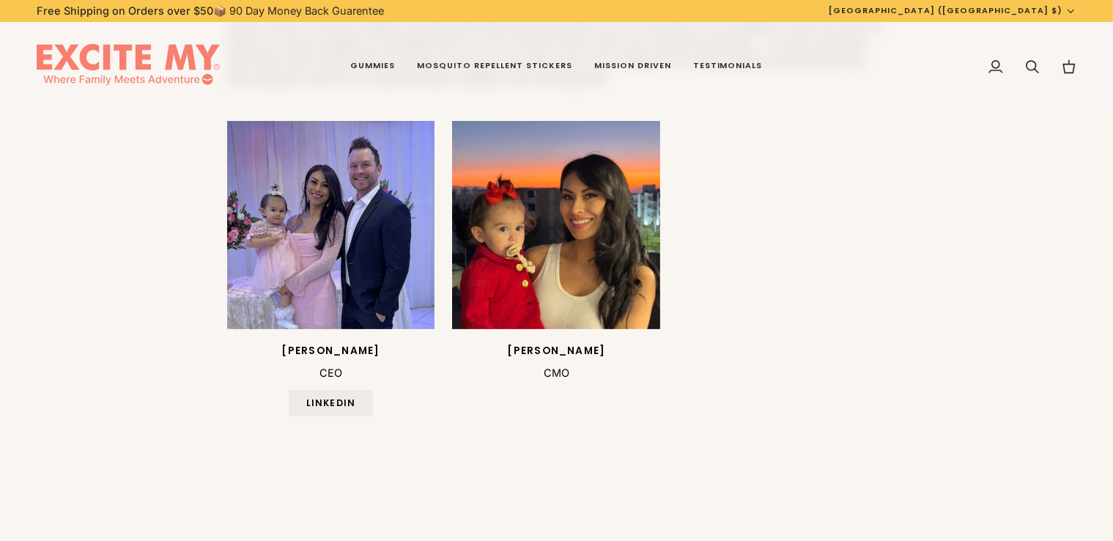
scroll to position [355, 0]
